Goal: Information Seeking & Learning: Find specific fact

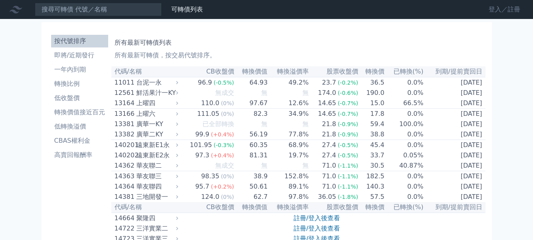
click at [497, 4] on link "登入／註冊" at bounding box center [504, 9] width 44 height 13
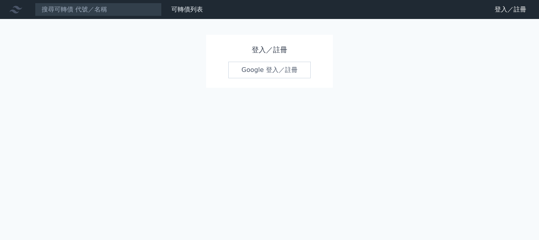
click at [256, 73] on link "Google 登入／註冊" at bounding box center [269, 70] width 82 height 17
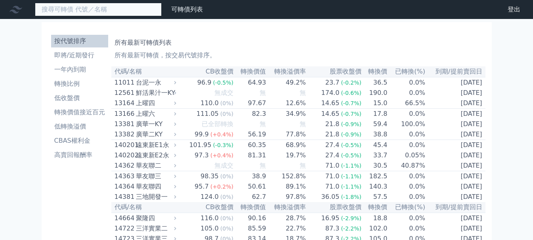
click at [87, 11] on input at bounding box center [98, 9] width 127 height 13
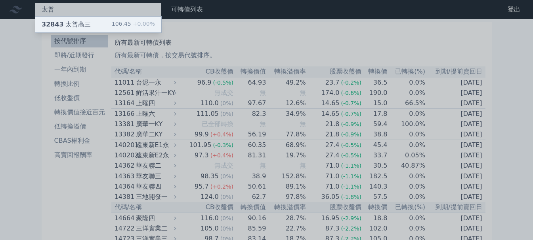
type input "太普"
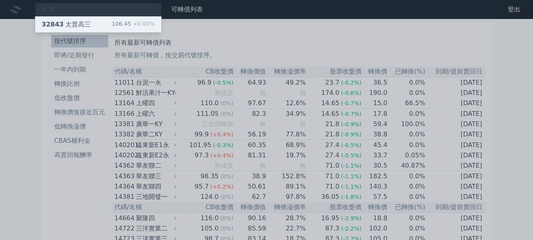
click at [137, 26] on span "+0.00%" at bounding box center [143, 24] width 24 height 6
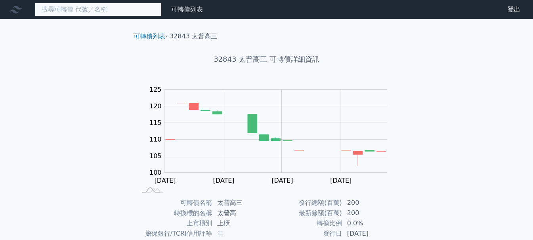
click at [86, 10] on input at bounding box center [98, 9] width 127 height 13
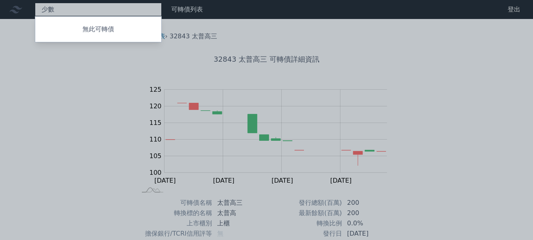
type input "少"
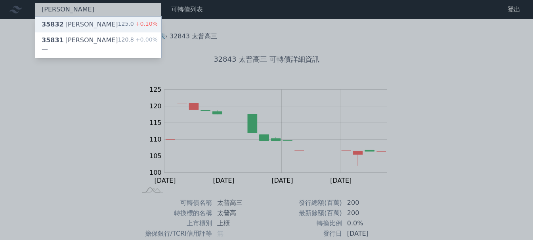
type input "[PERSON_NAME]"
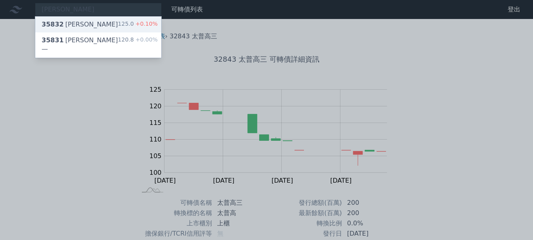
click at [79, 19] on div "35832 [PERSON_NAME]二 125.0 +0.10%" at bounding box center [98, 25] width 126 height 16
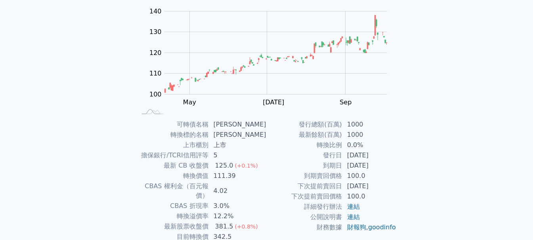
scroll to position [79, 0]
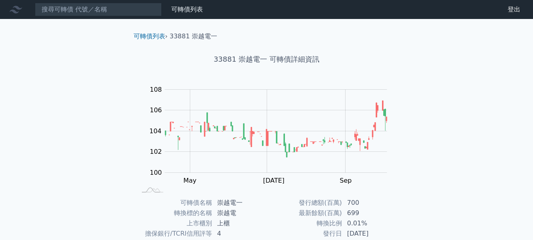
scroll to position [79, 0]
